Goal: Task Accomplishment & Management: Manage account settings

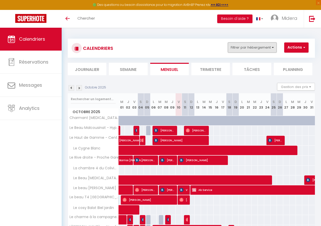
click at [244, 50] on button "Filtrer par hébergement" at bounding box center [252, 47] width 49 height 10
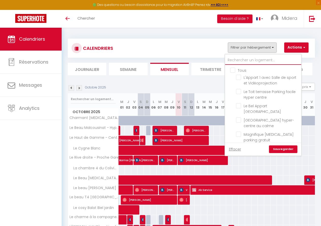
click at [231, 58] on input "text" at bounding box center [263, 60] width 76 height 9
paste input "Vérone"
type input "Vérone"
checkbox input "false"
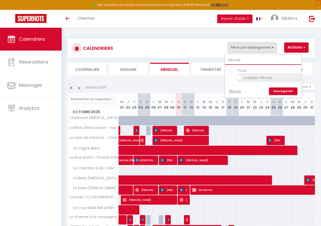
type input "Vérone"
click at [241, 78] on input "Le beau Vérone" at bounding box center [268, 77] width 64 height 5
checkbox input "true"
click at [281, 88] on link "Sauvegarder" at bounding box center [283, 91] width 28 height 8
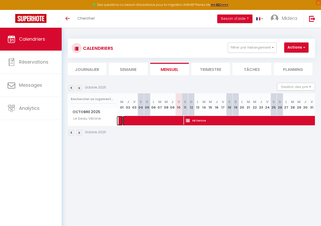
click at [160, 118] on span at bounding box center [181, 121] width 117 height 10
select select "OK"
select select "KO"
select select "0"
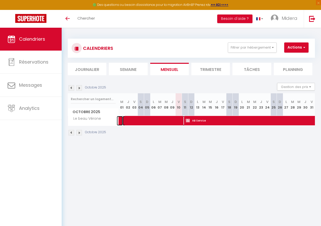
select select "1"
select select
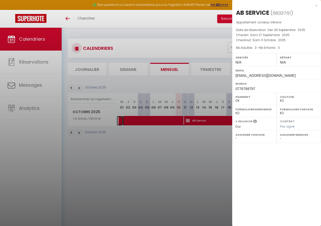
select select "41156"
click at [196, 120] on div at bounding box center [160, 113] width 321 height 226
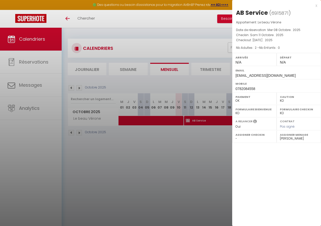
click at [317, 6] on div "x" at bounding box center [274, 6] width 85 height 6
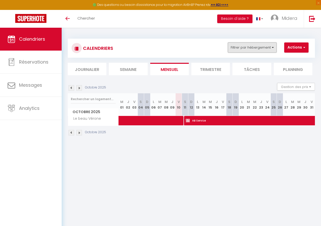
click at [245, 47] on button "Filtrer par hébergement" at bounding box center [252, 47] width 49 height 10
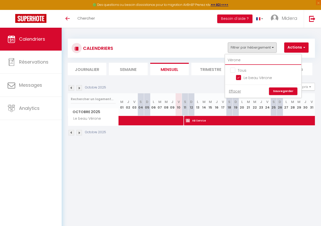
drag, startPoint x: 241, startPoint y: 60, endPoint x: 226, endPoint y: 60, distance: 14.7
click at [227, 59] on input "Vérone" at bounding box center [263, 60] width 76 height 9
click at [248, 61] on input "Vérone" at bounding box center [263, 60] width 76 height 9
type input "Vé"
checkbox input "false"
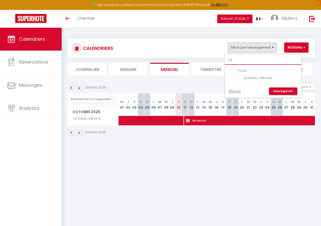
type input "V"
checkbox input "false"
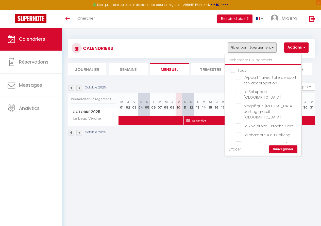
checkbox input "false"
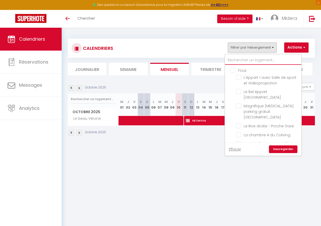
checkbox input "false"
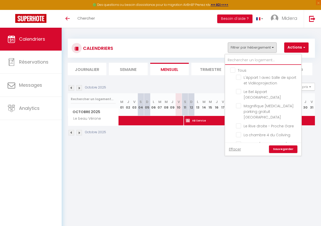
checkbox input "false"
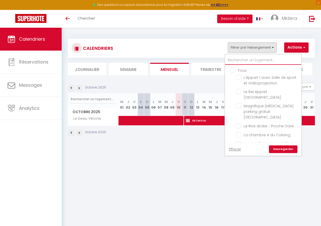
checkbox input "false"
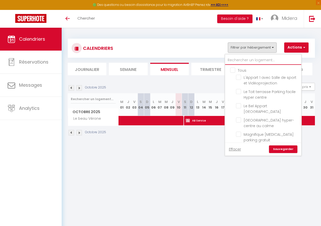
type input "v"
checkbox input "false"
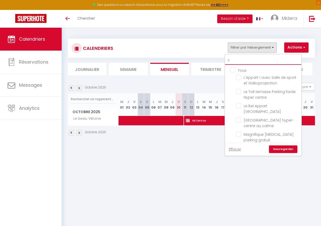
checkbox input "false"
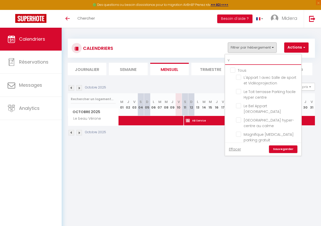
checkbox input "true"
checkbox input "false"
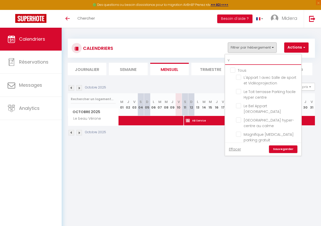
checkbox input "false"
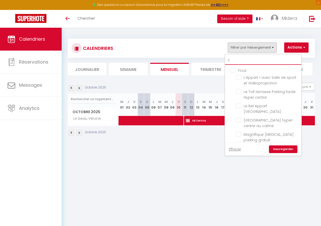
checkbox input "false"
type input "vé"
checkbox input "false"
checkbox input "true"
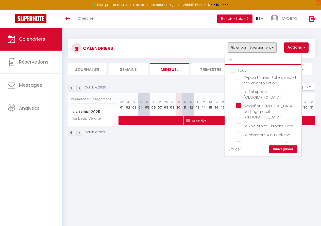
checkbox input "false"
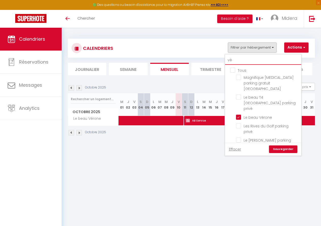
click at [231, 60] on input "vé" at bounding box center [263, 60] width 76 height 9
type input "v"
checkbox input "false"
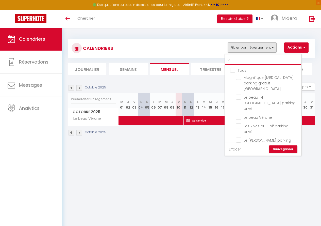
checkbox input "false"
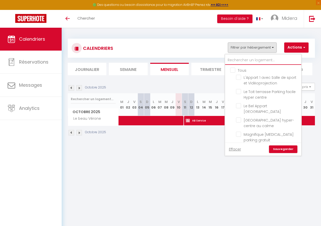
checkbox input "false"
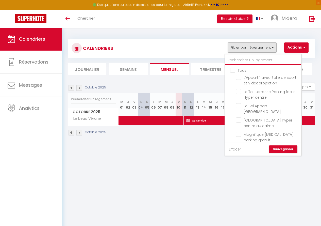
checkbox input "false"
paste input "[PERSON_NAME]"
type input "[PERSON_NAME]"
checkbox input "false"
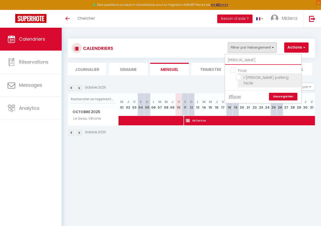
type input "[PERSON_NAME]"
click at [239, 78] on input "L’[PERSON_NAME] parking facile" at bounding box center [268, 77] width 64 height 5
checkbox input "true"
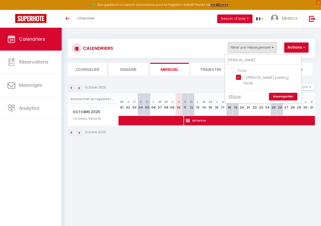
click at [276, 93] on link "Sauvegarder" at bounding box center [283, 97] width 28 height 8
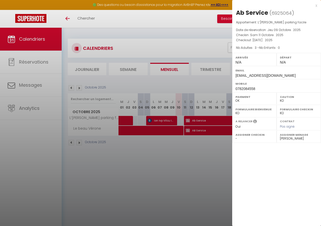
click at [205, 129] on div at bounding box center [160, 113] width 321 height 226
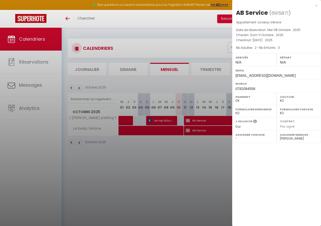
click at [205, 129] on div at bounding box center [160, 113] width 321 height 226
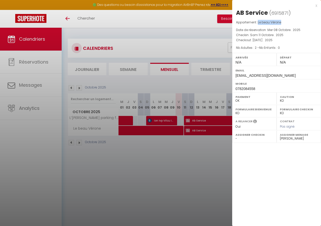
drag, startPoint x: 259, startPoint y: 22, endPoint x: 282, endPoint y: 21, distance: 23.1
click at [281, 21] on span "Le beau Vérone" at bounding box center [269, 22] width 23 height 4
copy span "Le beau Vérone"
click at [317, 7] on div "x" at bounding box center [274, 6] width 85 height 6
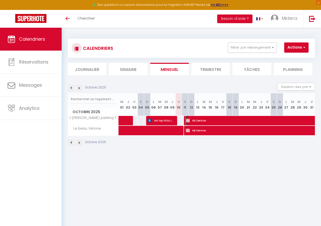
select select "35181"
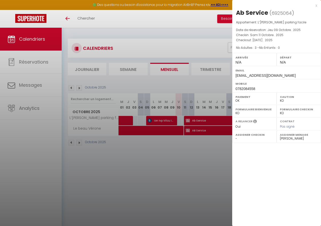
drag, startPoint x: 262, startPoint y: 22, endPoint x: 307, endPoint y: 21, distance: 45.0
click at [307, 21] on p "Appartement : L’[PERSON_NAME] parking facile" at bounding box center [276, 22] width 81 height 5
copy span "[PERSON_NAME] parking facile"
drag, startPoint x: 317, startPoint y: 6, endPoint x: 315, endPoint y: 7, distance: 2.6
click at [317, 6] on div "x" at bounding box center [274, 6] width 85 height 6
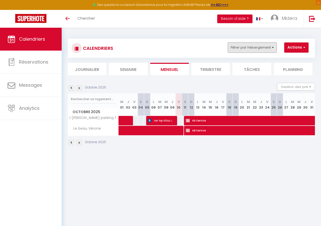
click at [248, 45] on button "Filtrer par hébergement" at bounding box center [252, 47] width 49 height 10
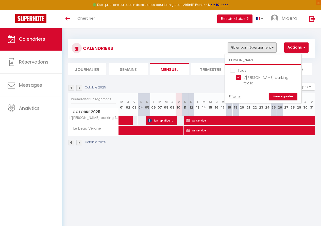
click at [257, 59] on input "[PERSON_NAME]" at bounding box center [263, 60] width 76 height 9
type input "A"
checkbox input "false"
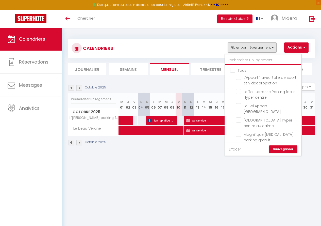
paste input "[PERSON_NAME]"
type input "[PERSON_NAME]"
checkbox input "false"
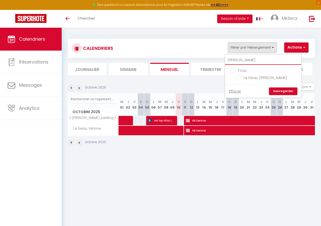
type input "[PERSON_NAME]"
checkbox input "false"
type input "[PERSON_NAME]"
checkbox input "false"
type input "[PERSON_NAME]"
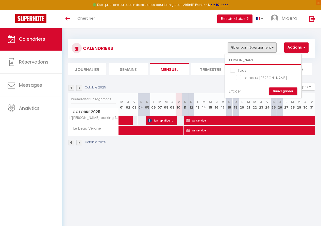
checkbox input "false"
type input "[PERSON_NAME]"
checkbox input "false"
type input "[PERSON_NAME]"
checkbox input "false"
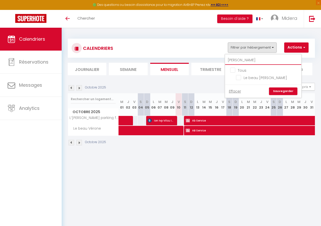
type input "[PERSON_NAME]"
checkbox input "false"
type input "[PERSON_NAME]"
checkbox input "false"
type input "L"
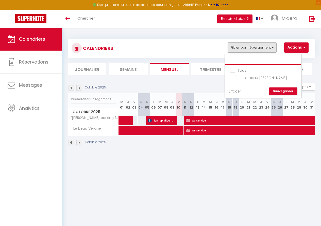
checkbox input "false"
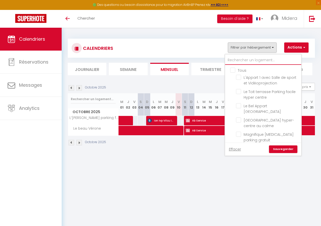
checkbox input "false"
paste input "[PERSON_NAME]"
type input "[PERSON_NAME]"
checkbox input "false"
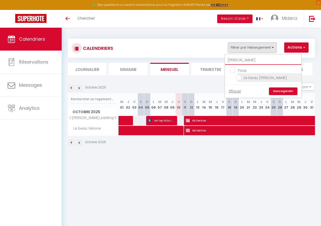
type input "[PERSON_NAME]"
click at [238, 77] on input "Le beau [PERSON_NAME]" at bounding box center [268, 77] width 64 height 5
checkbox input "true"
click at [283, 93] on link "Sauvegarder" at bounding box center [283, 91] width 28 height 8
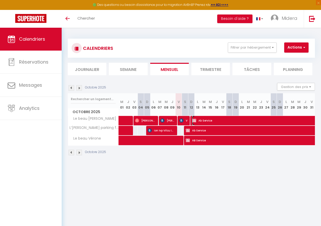
select select "41156"
